Goal: Task Accomplishment & Management: Use online tool/utility

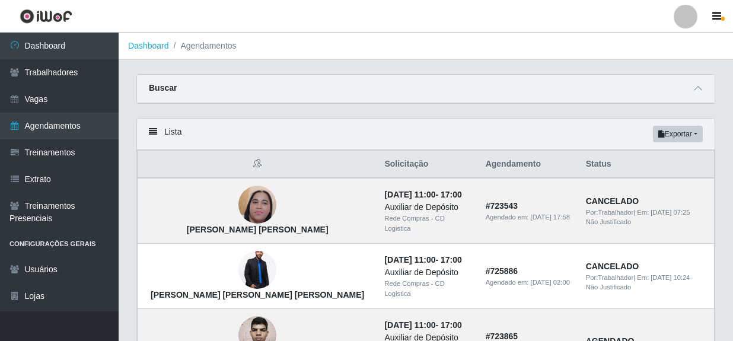
scroll to position [907, 0]
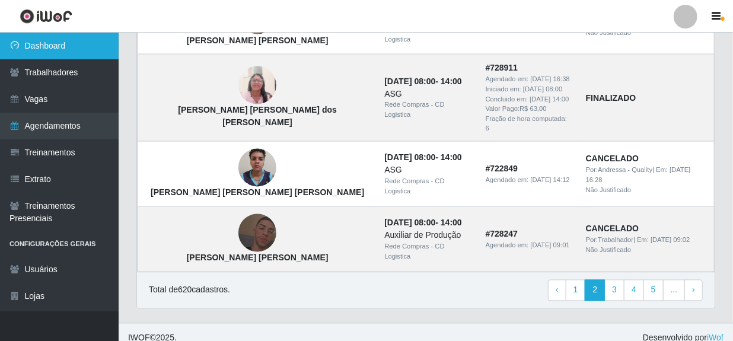
click at [52, 47] on link "Dashboard" at bounding box center [59, 46] width 119 height 27
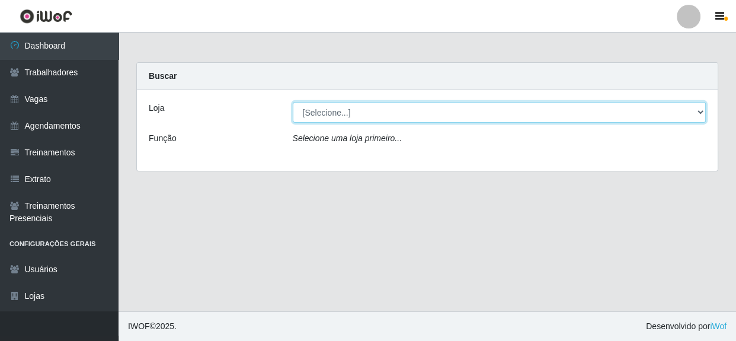
click at [339, 119] on select "[Selecione...] Rede Compras - CD Logistica" at bounding box center [500, 112] width 414 height 21
select select "429"
click at [293, 102] on select "[Selecione...] Rede Compras - CD Logistica" at bounding box center [500, 112] width 414 height 21
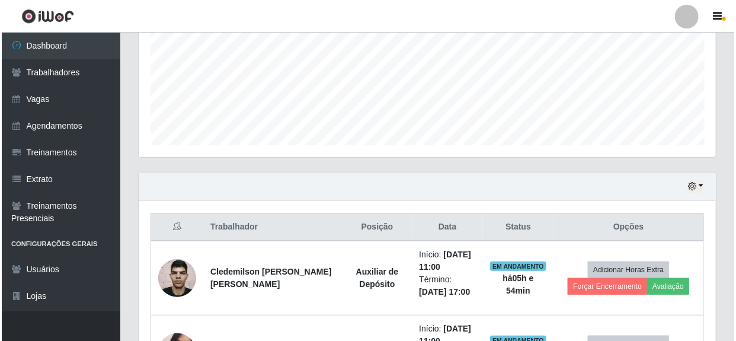
scroll to position [377, 0]
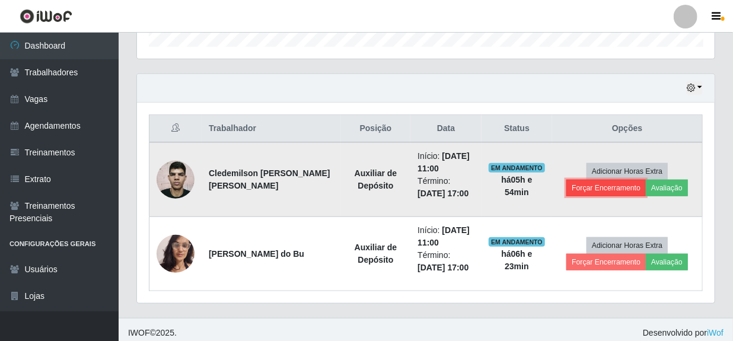
click at [599, 187] on button "Forçar Encerramento" at bounding box center [605, 188] width 79 height 17
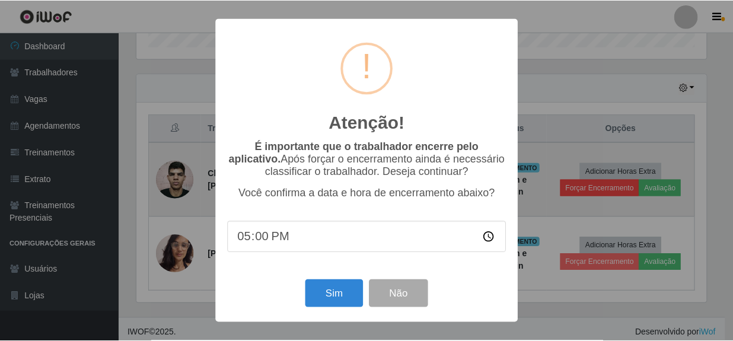
scroll to position [246, 572]
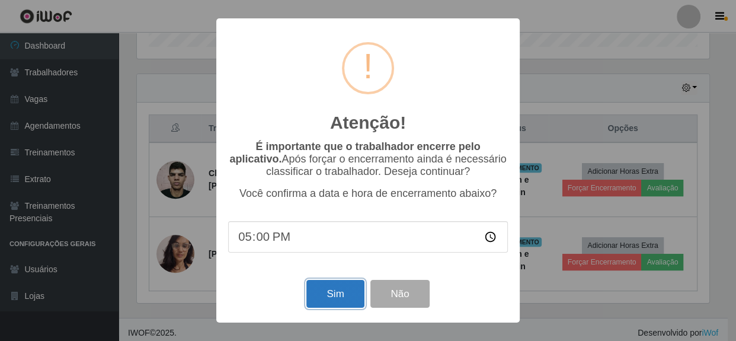
click at [350, 295] on button "Sim" at bounding box center [336, 294] width 58 height 28
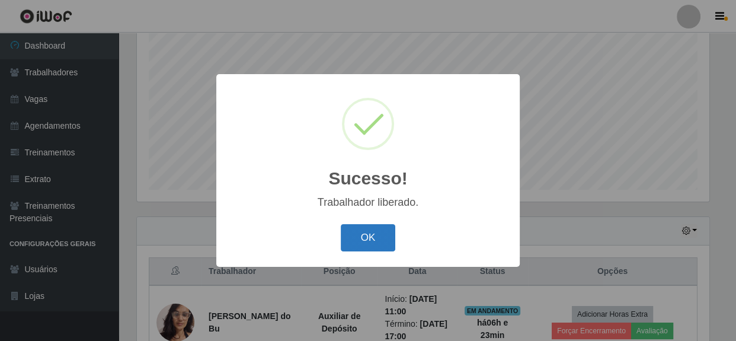
click at [378, 238] on button "OK" at bounding box center [368, 238] width 55 height 28
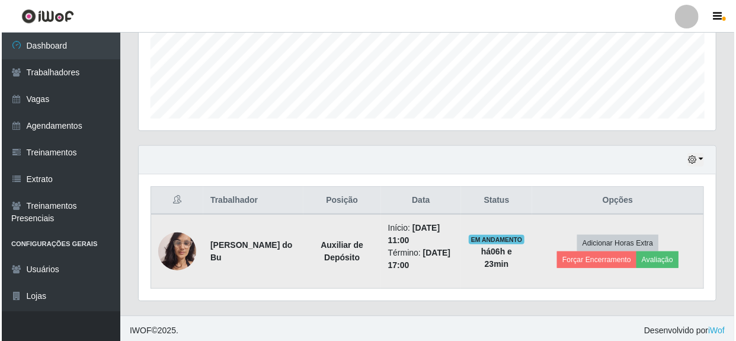
scroll to position [308, 0]
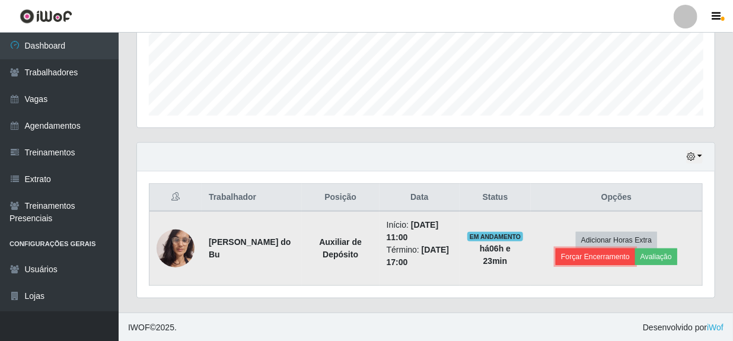
click at [602, 254] on button "Forçar Encerramento" at bounding box center [595, 256] width 79 height 17
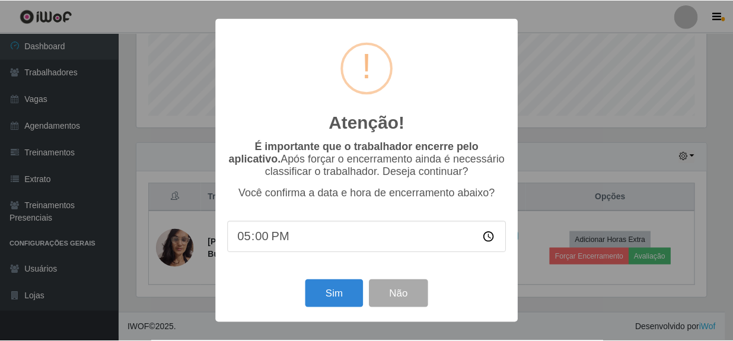
scroll to position [246, 572]
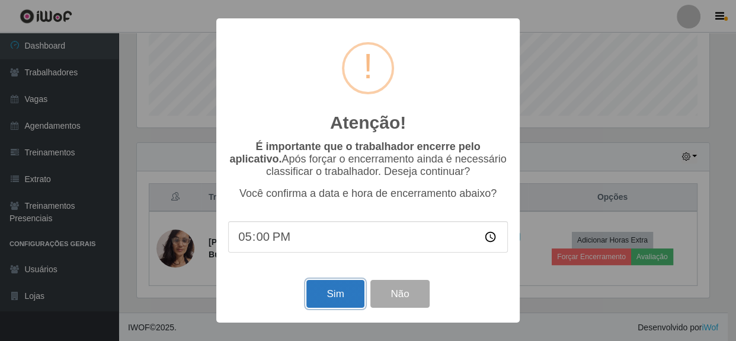
click at [337, 292] on button "Sim" at bounding box center [336, 294] width 58 height 28
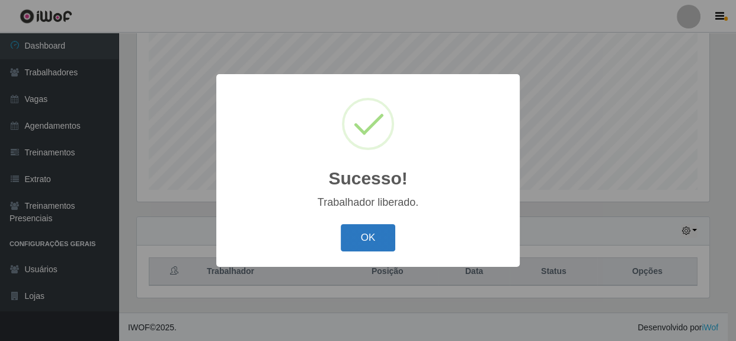
click at [369, 237] on button "OK" at bounding box center [368, 238] width 55 height 28
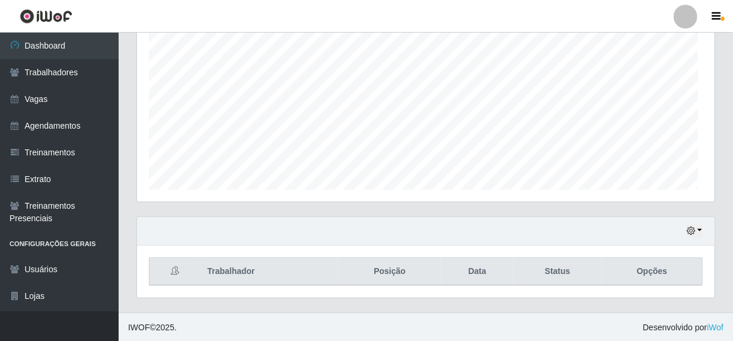
scroll to position [246, 577]
